Goal: Task Accomplishment & Management: Use online tool/utility

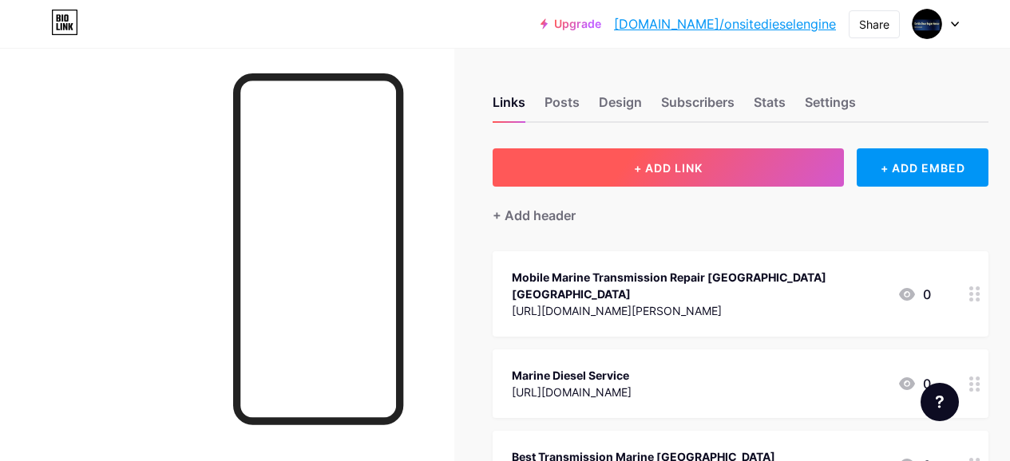
click at [612, 180] on button "+ ADD LINK" at bounding box center [667, 167] width 351 height 38
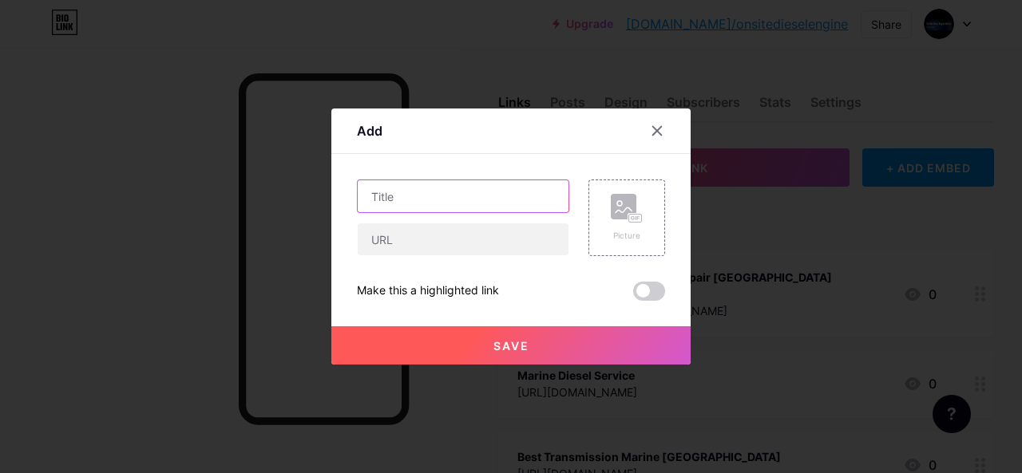
click at [479, 192] on input "text" at bounding box center [463, 196] width 211 height 32
click at [414, 199] on input "text" at bounding box center [463, 196] width 211 height 32
paste input "Marine Servicing"
type input "Marine Servicing"
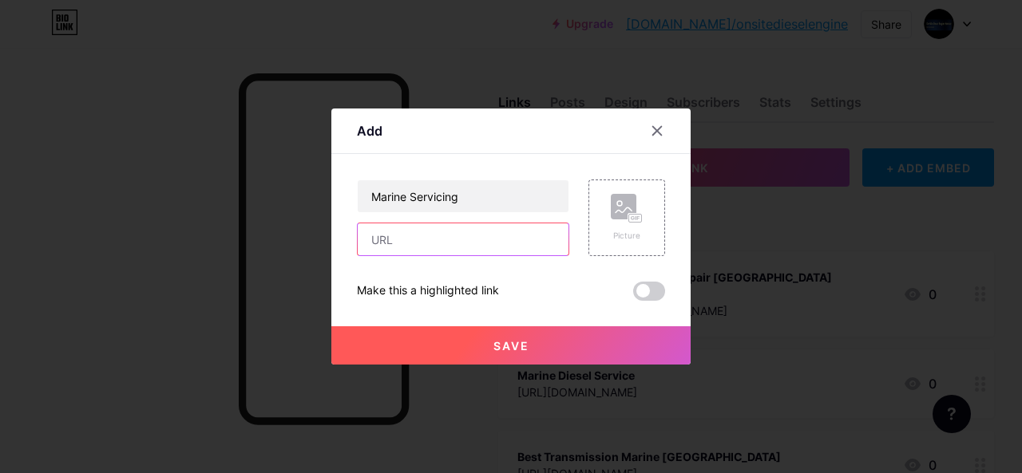
drag, startPoint x: 425, startPoint y: 242, endPoint x: 323, endPoint y: 369, distance: 162.9
click at [425, 242] on input "text" at bounding box center [463, 239] width 211 height 32
paste input "[URL][DOMAIN_NAME]"
type input "[URL][DOMAIN_NAME]"
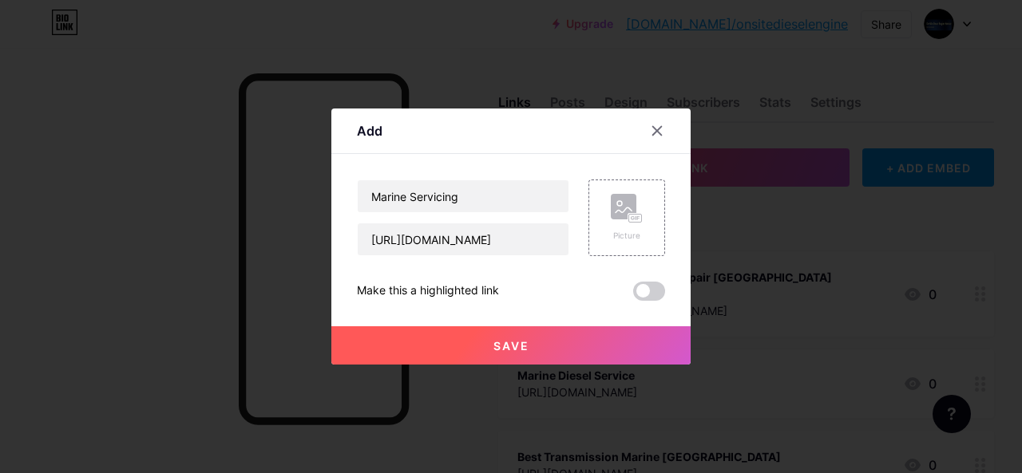
click at [563, 346] on button "Save" at bounding box center [510, 345] width 359 height 38
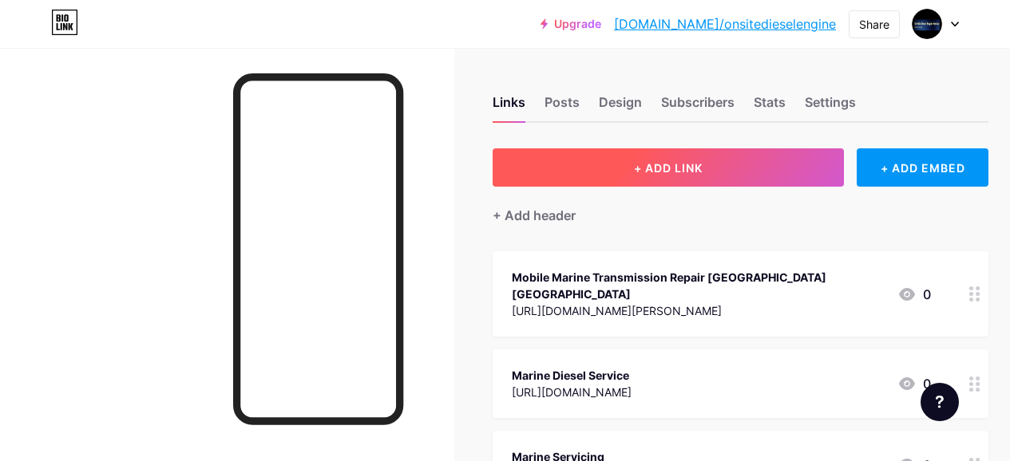
click at [745, 163] on button "+ ADD LINK" at bounding box center [667, 167] width 351 height 38
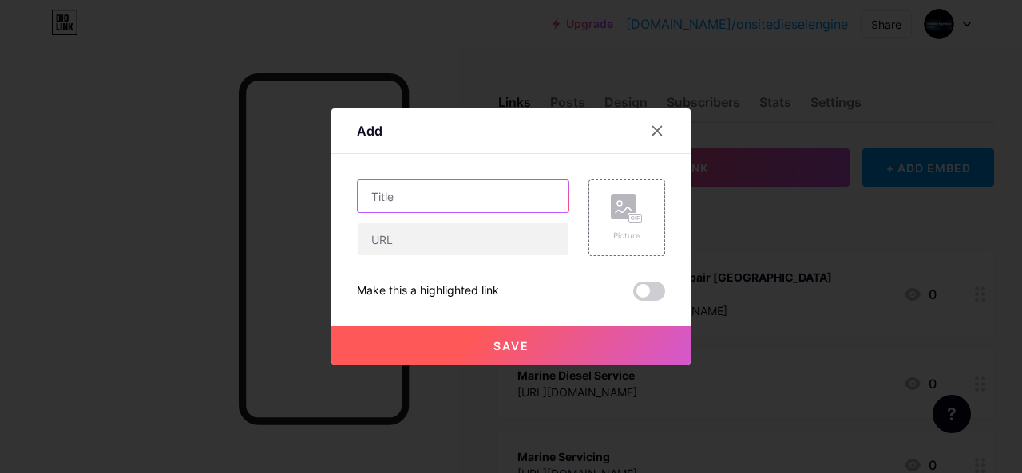
click at [375, 190] on input "text" at bounding box center [463, 196] width 211 height 32
paste input "Marine Generator"
type input "Marine Generator"
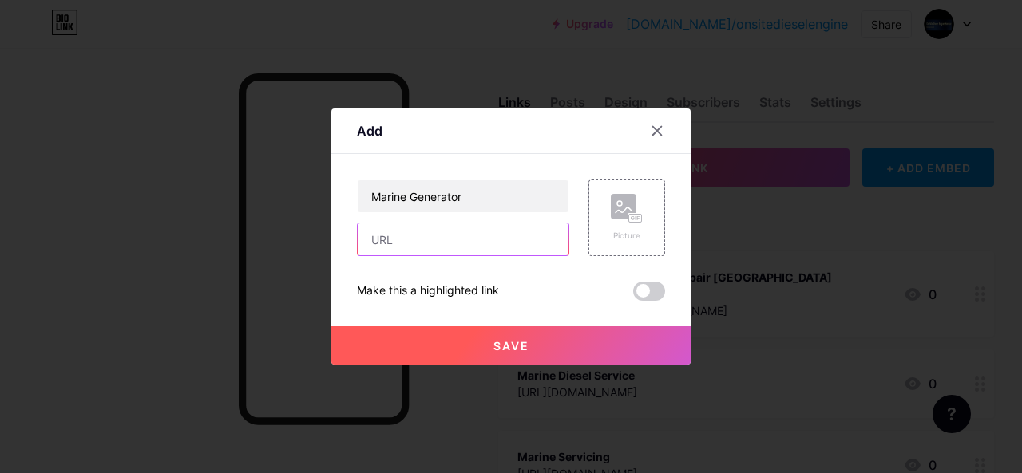
drag, startPoint x: 409, startPoint y: 235, endPoint x: 402, endPoint y: 262, distance: 27.9
click at [409, 235] on input "text" at bounding box center [463, 239] width 211 height 32
click at [405, 242] on input "text" at bounding box center [463, 239] width 211 height 32
paste input "[URL][DOMAIN_NAME]"
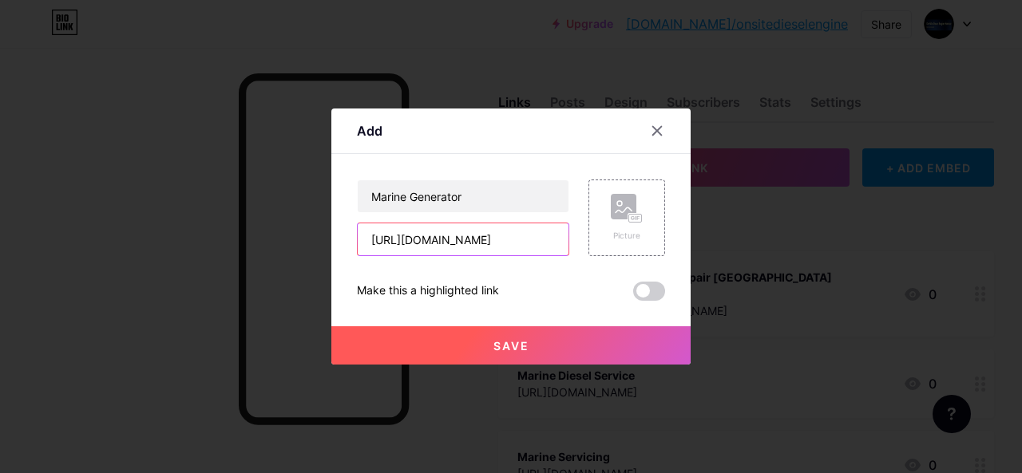
type input "[URL][DOMAIN_NAME]"
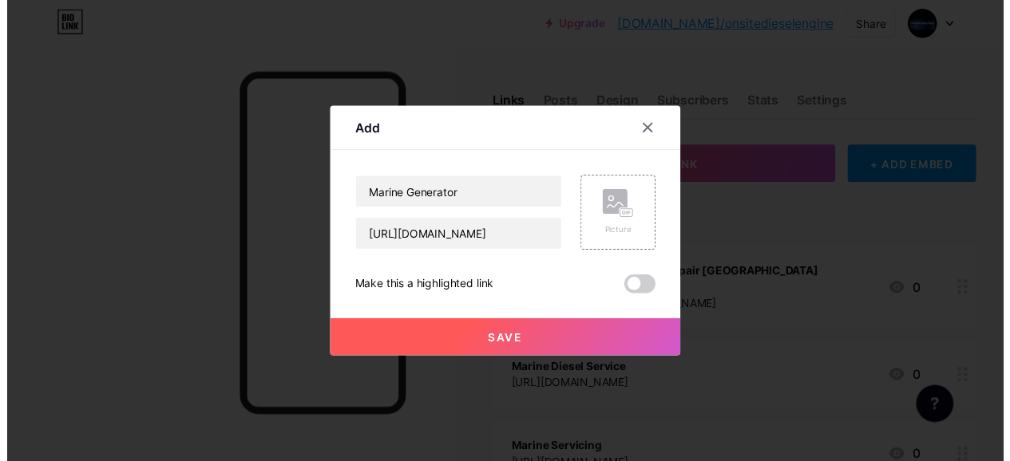
scroll to position [0, 0]
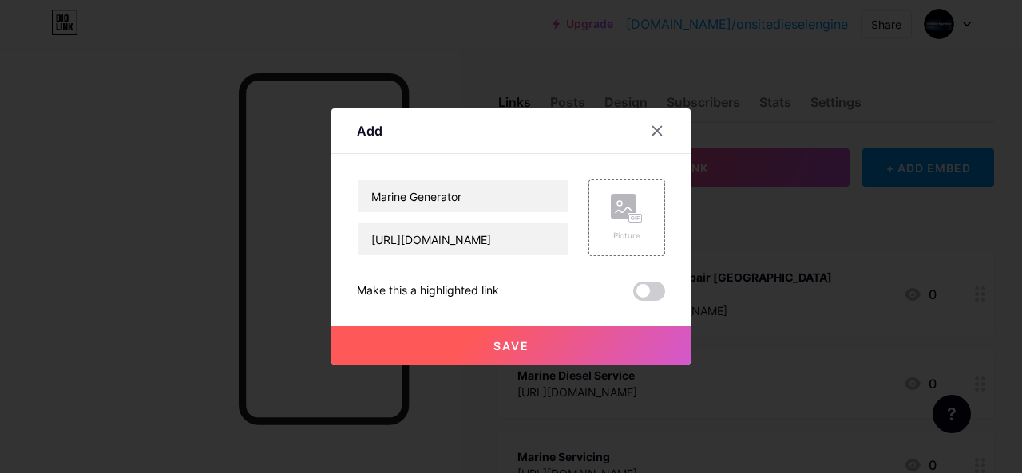
click at [474, 346] on button "Save" at bounding box center [510, 345] width 359 height 38
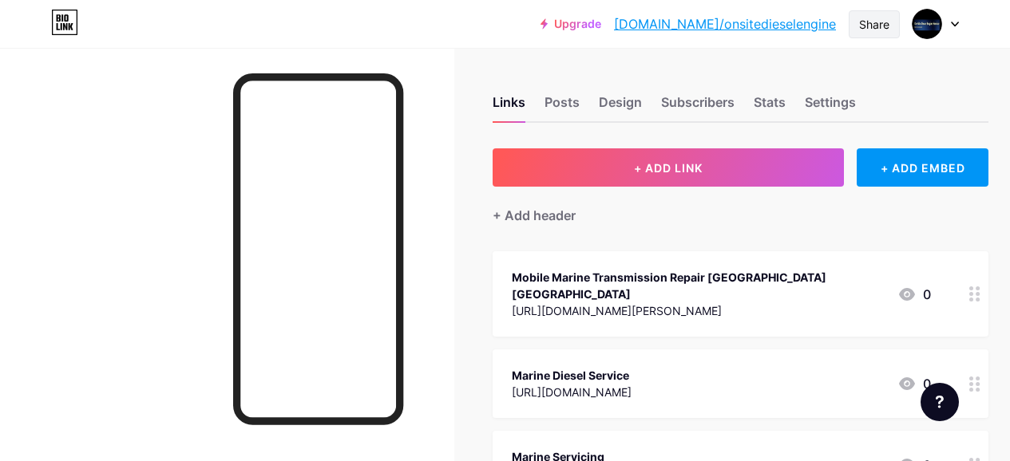
click at [883, 29] on div "Share" at bounding box center [874, 24] width 30 height 17
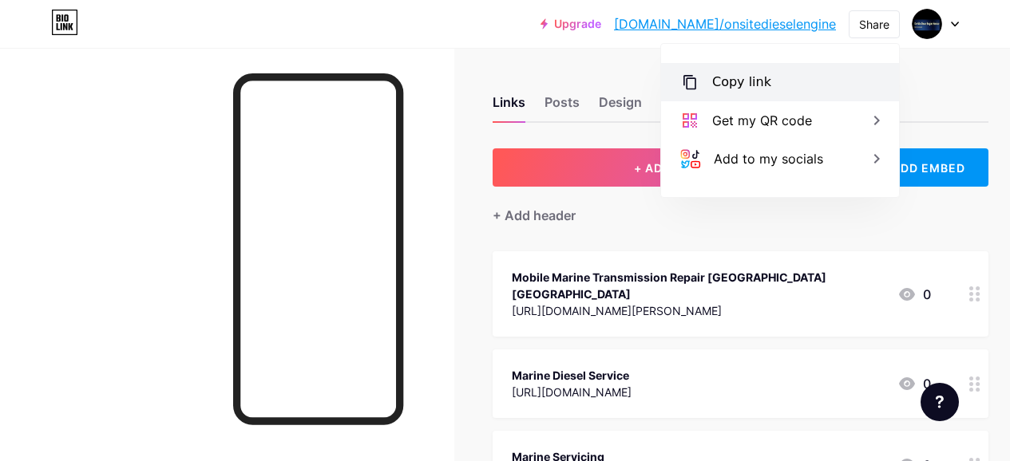
click at [781, 75] on div "Copy link" at bounding box center [780, 82] width 238 height 38
